Goal: Task Accomplishment & Management: Use online tool/utility

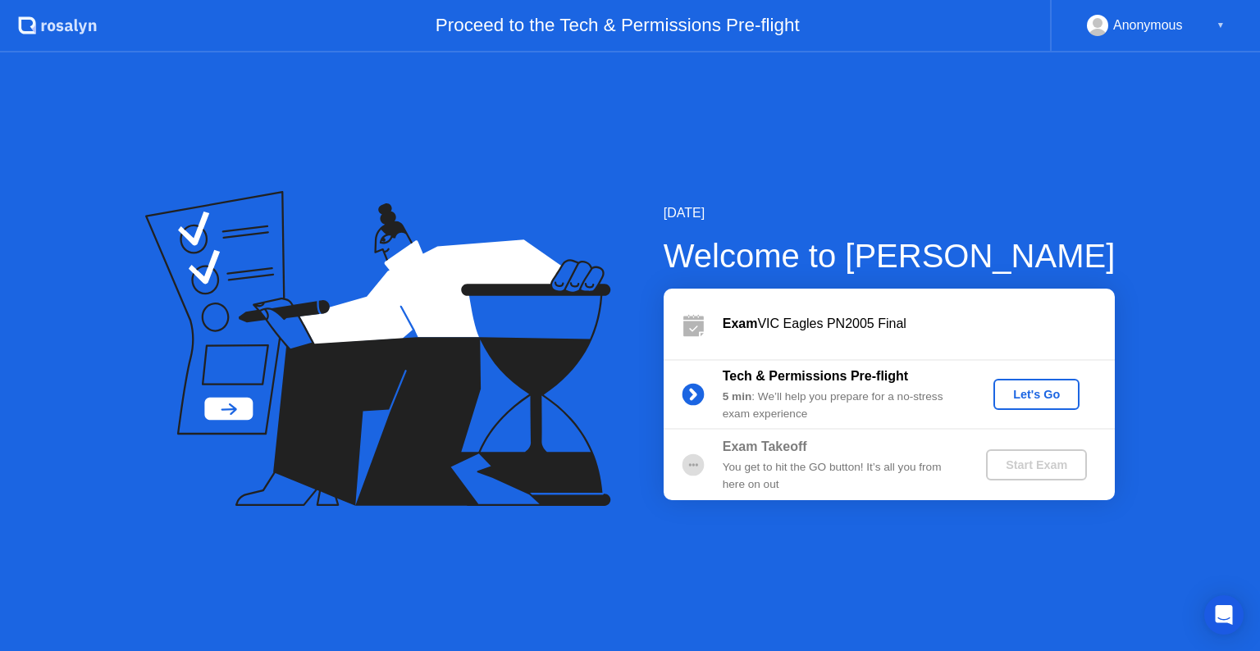
click at [1035, 390] on div "Let's Go" at bounding box center [1036, 394] width 73 height 13
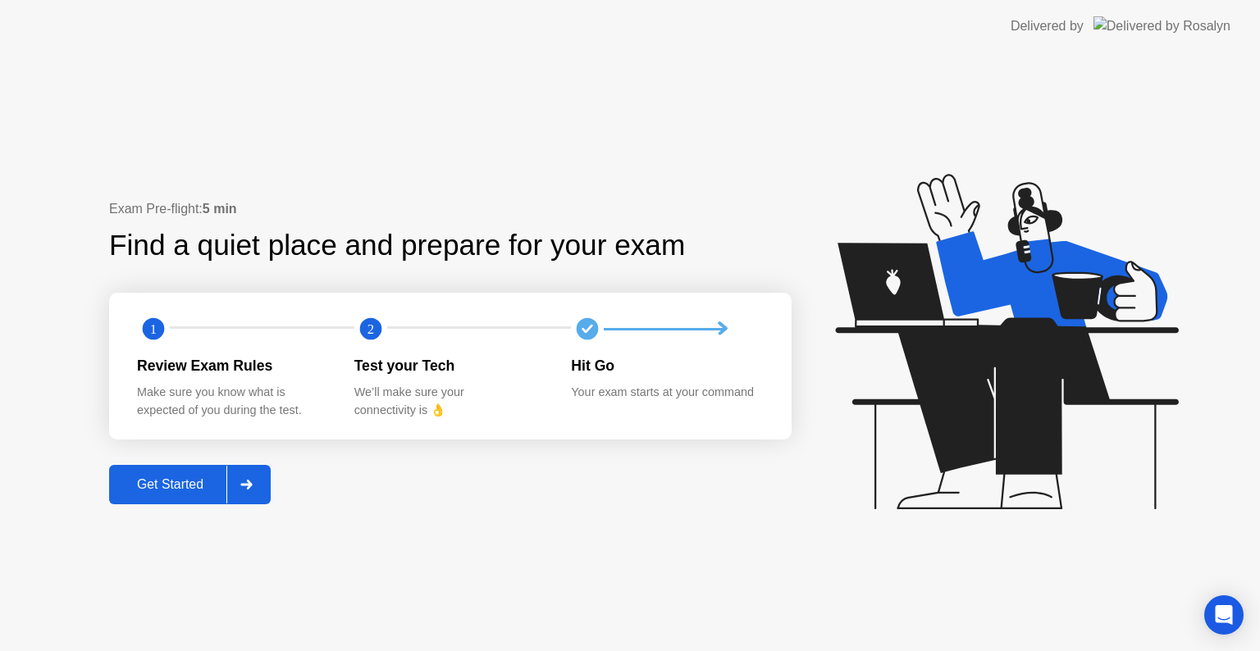
click at [199, 487] on div "Get Started" at bounding box center [170, 485] width 112 height 15
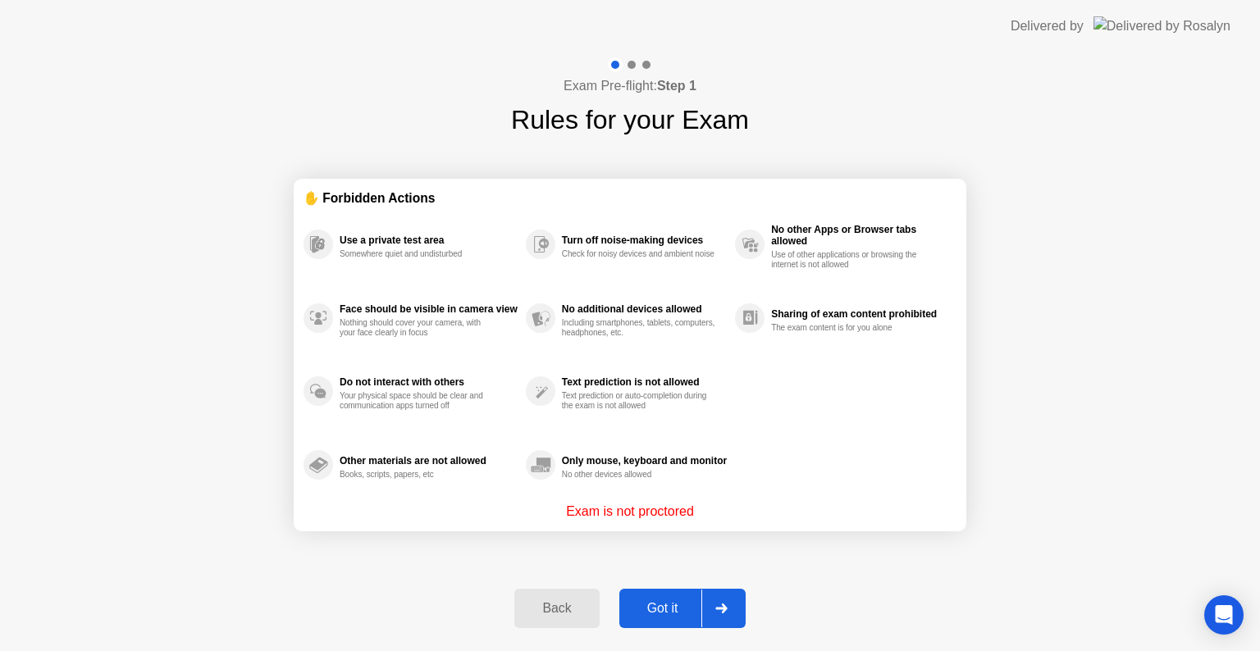
click at [663, 610] on div "Got it" at bounding box center [662, 608] width 77 height 15
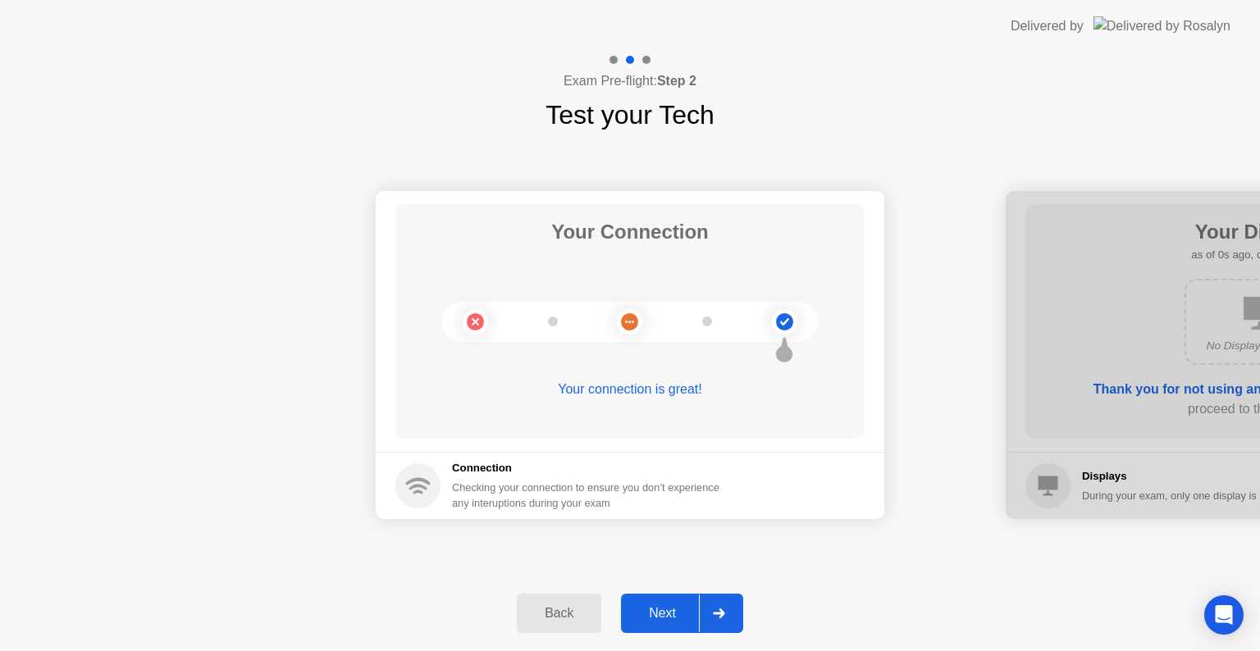
click at [663, 610] on div "Next" at bounding box center [662, 613] width 73 height 15
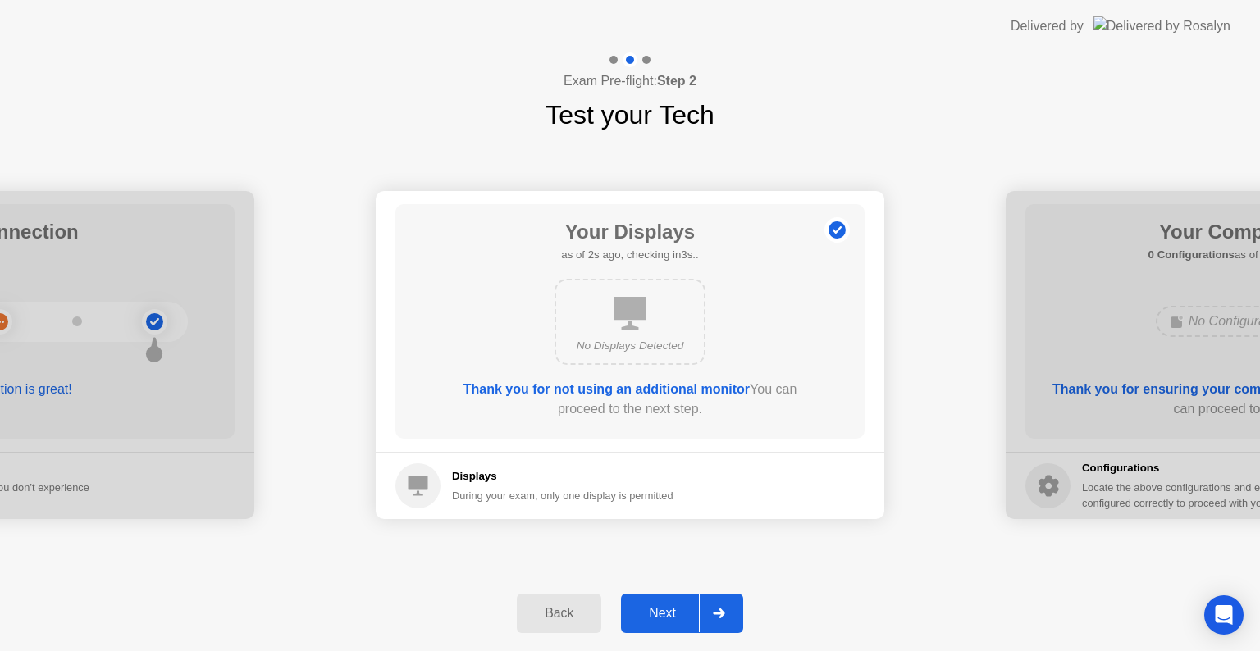
click at [663, 610] on div "Next" at bounding box center [662, 613] width 73 height 15
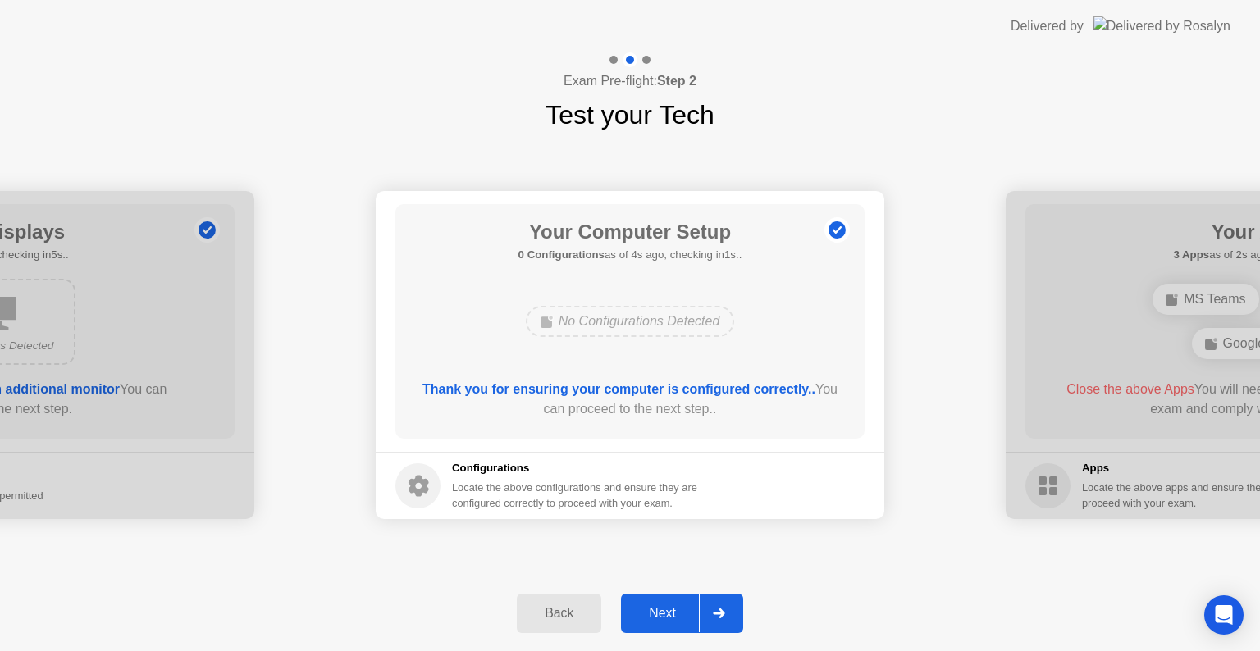
click at [664, 608] on div "Next" at bounding box center [662, 613] width 73 height 15
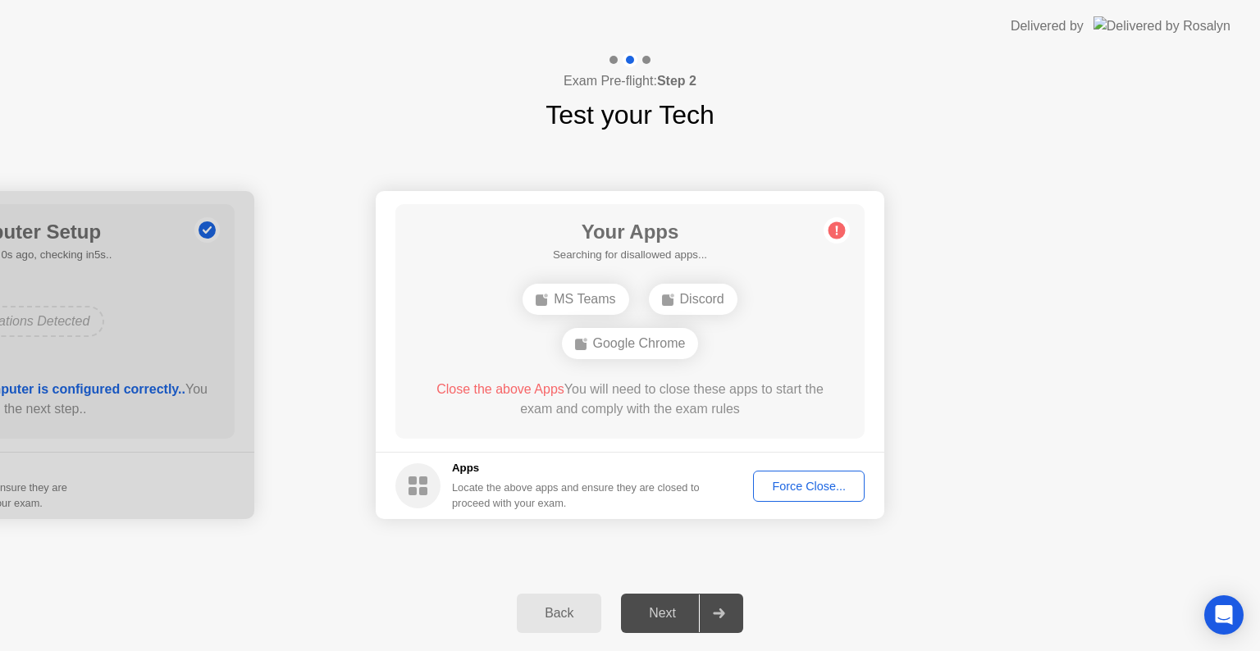
click at [802, 487] on div "Force Close..." at bounding box center [809, 486] width 100 height 13
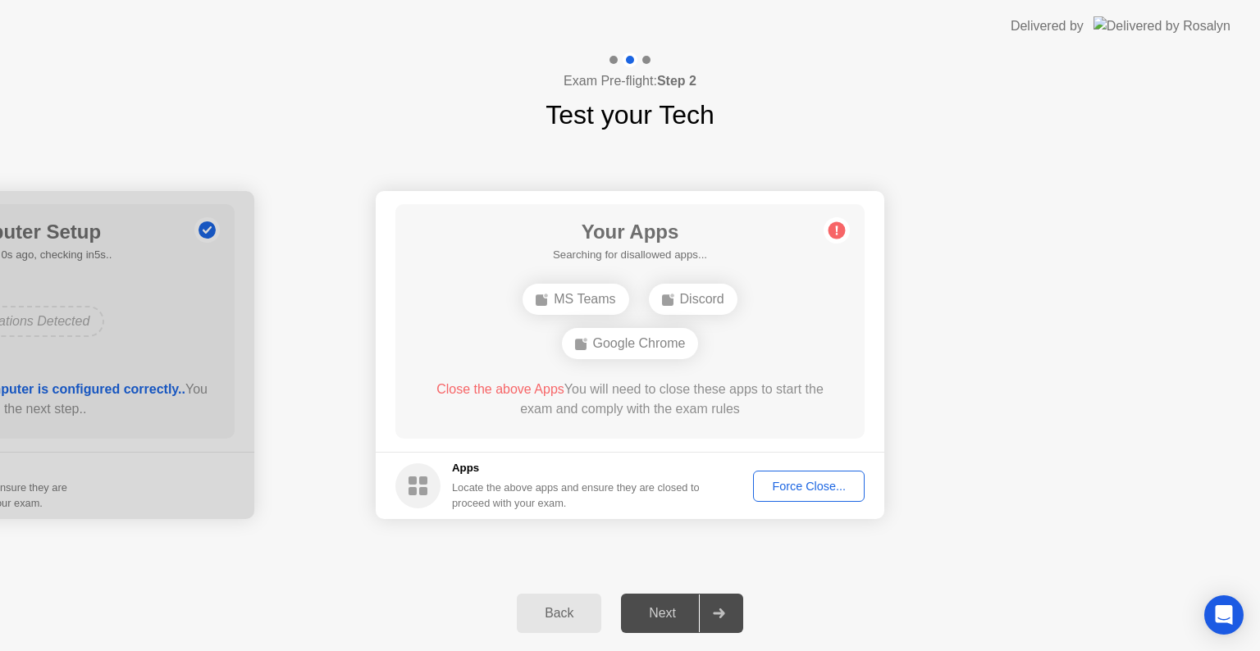
click at [837, 490] on div "Force Close..." at bounding box center [809, 486] width 100 height 13
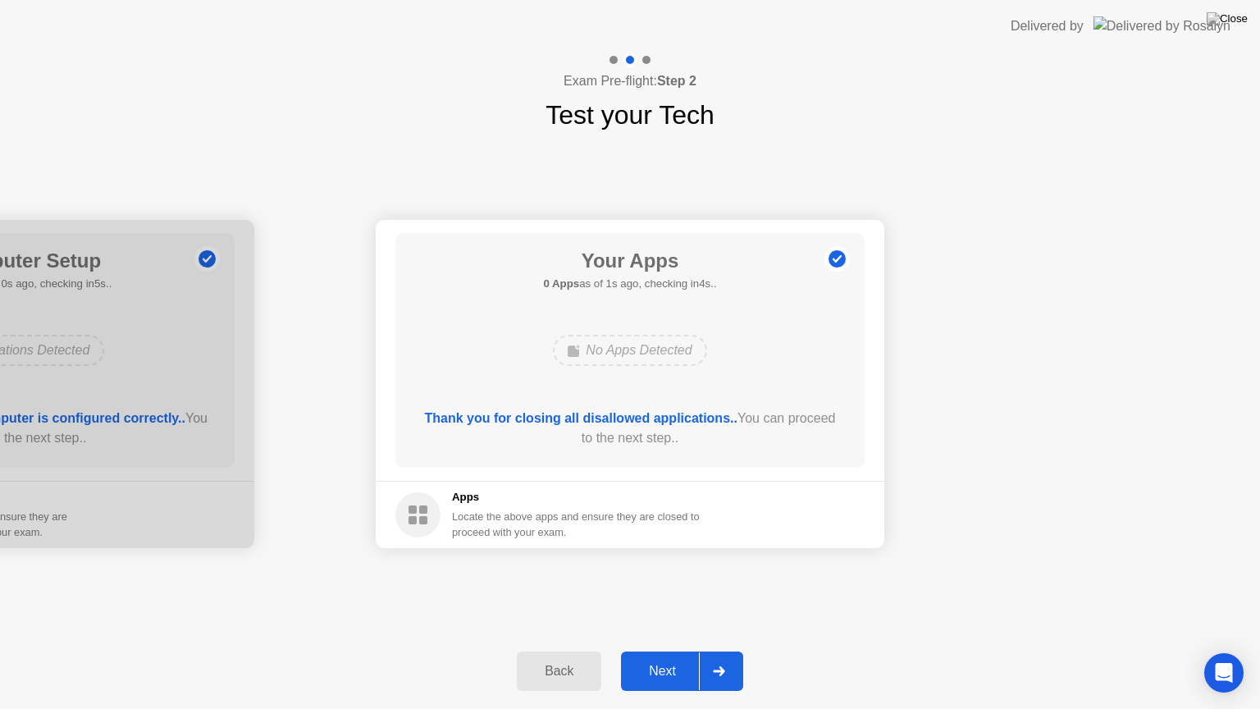
click at [660, 651] on div "Next" at bounding box center [662, 671] width 73 height 15
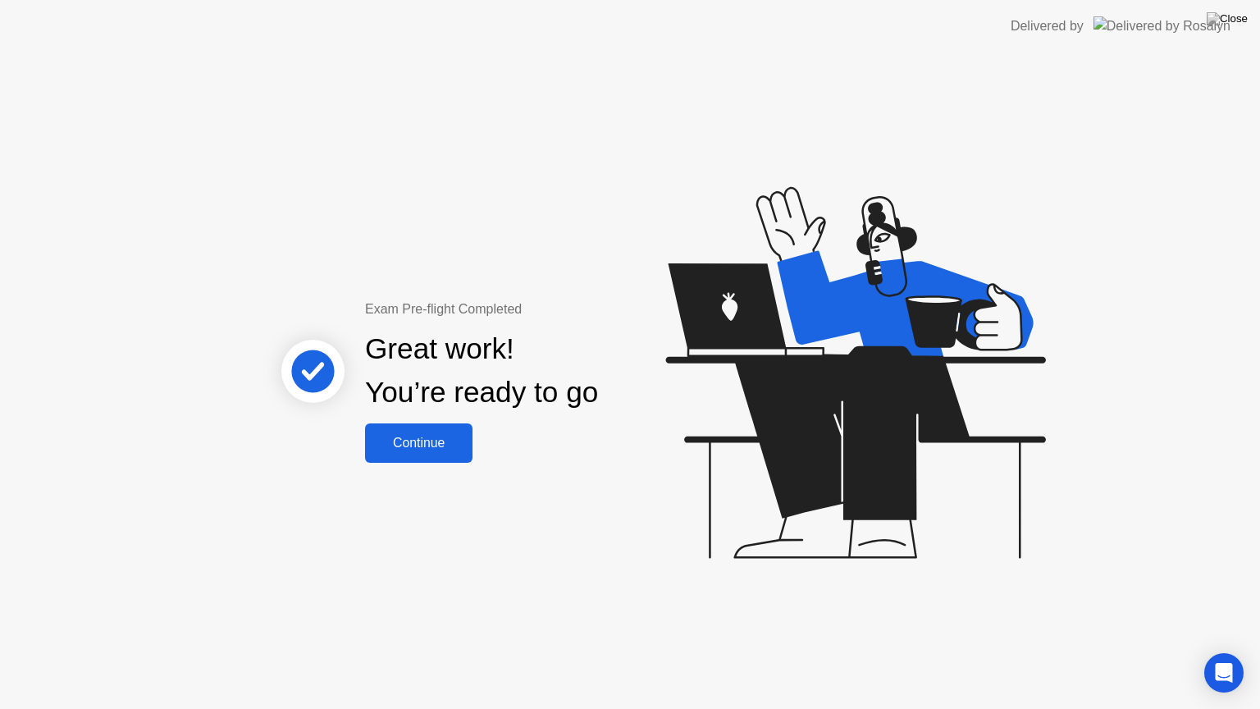
click at [443, 444] on div "Continue" at bounding box center [419, 443] width 98 height 15
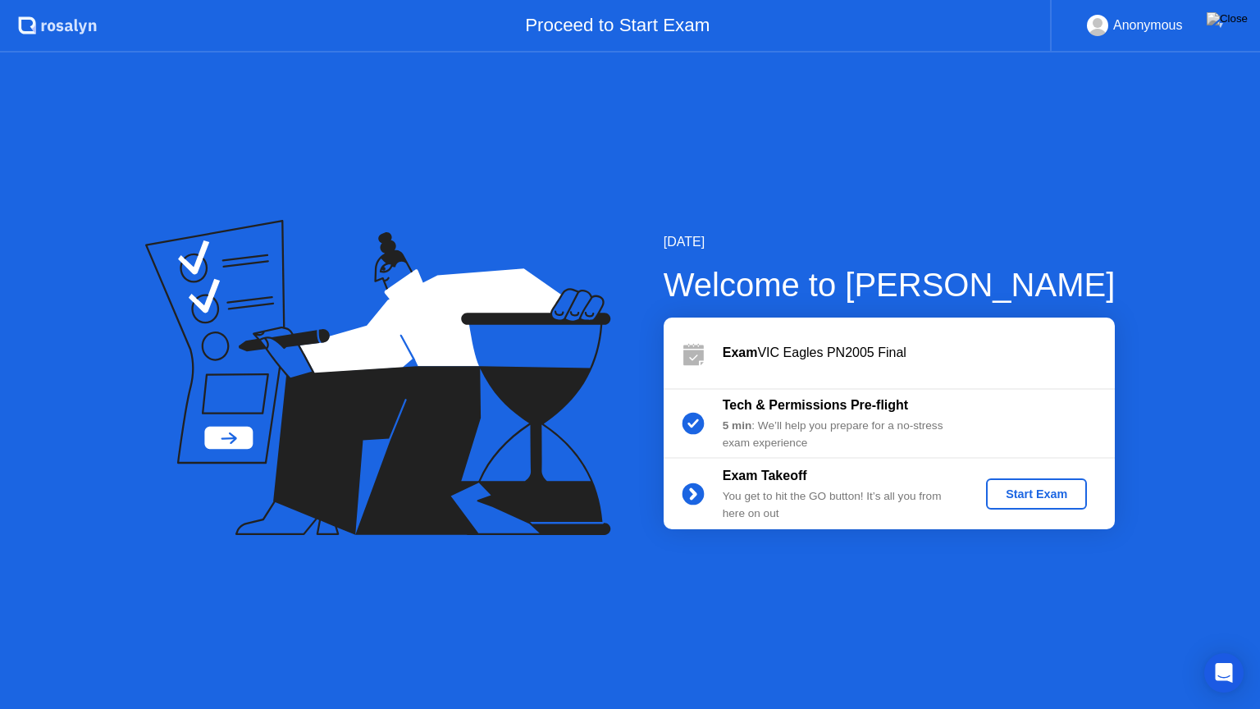
click at [1019, 488] on div "Start Exam" at bounding box center [1037, 493] width 88 height 13
